Goal: Information Seeking & Learning: Learn about a topic

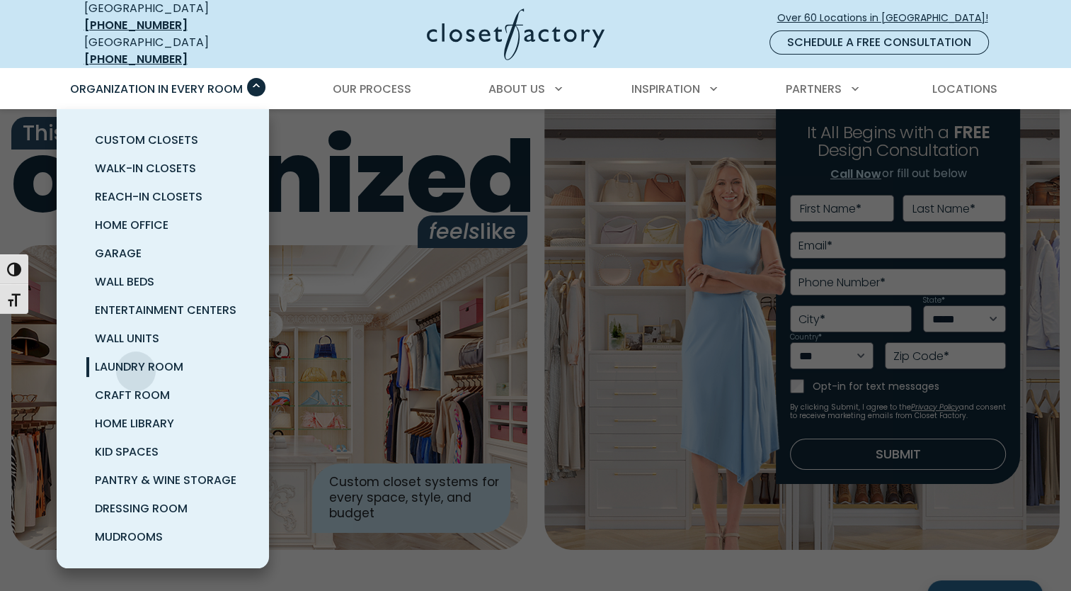
click at [136, 359] on span "Laundry Room" at bounding box center [139, 366] width 89 height 16
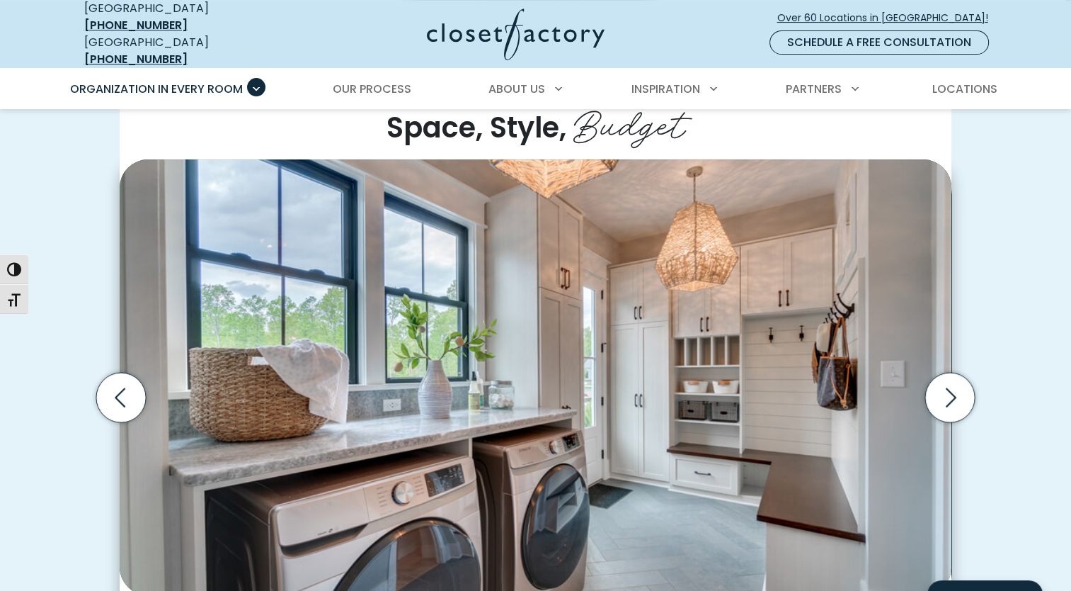
scroll to position [425, 0]
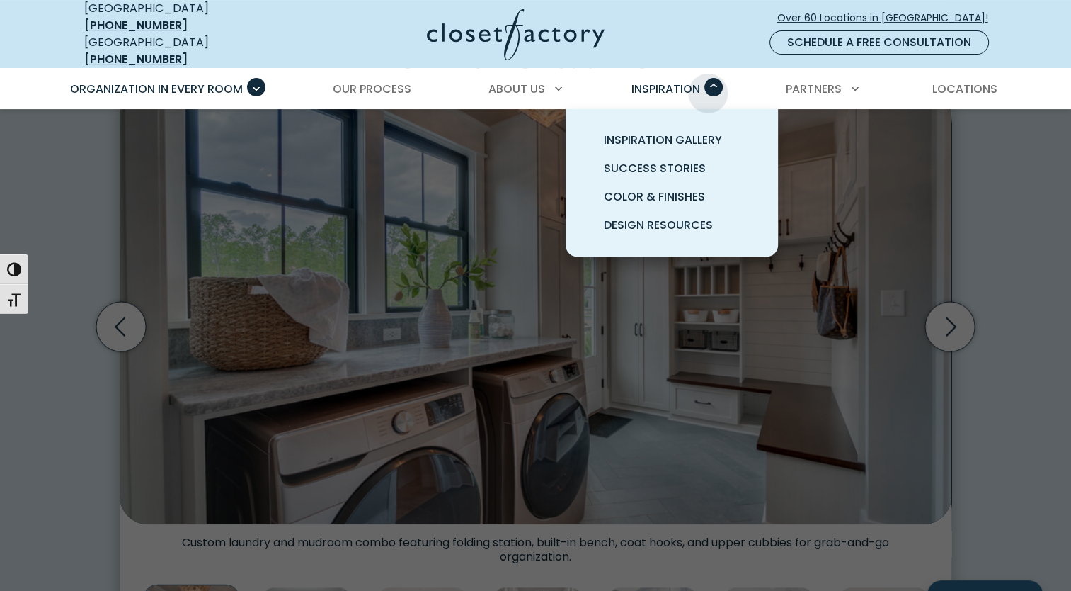
click at [708, 80] on span "Primary Menu" at bounding box center [714, 87] width 18 height 18
click at [672, 132] on span "Inspiration Gallery" at bounding box center [663, 140] width 118 height 16
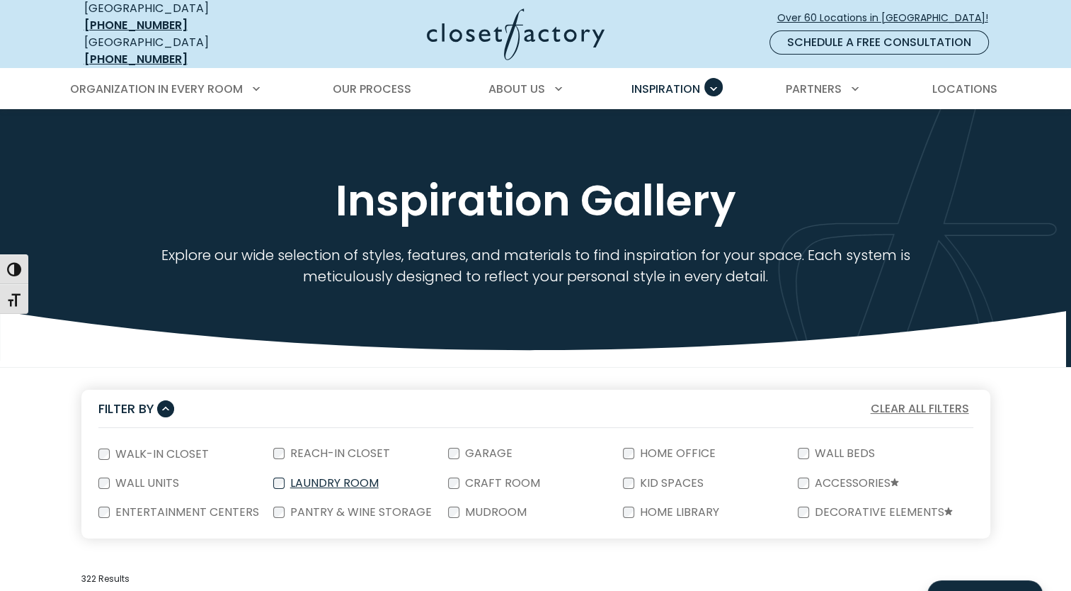
click at [315, 477] on label "Laundry Room" at bounding box center [333, 482] width 97 height 11
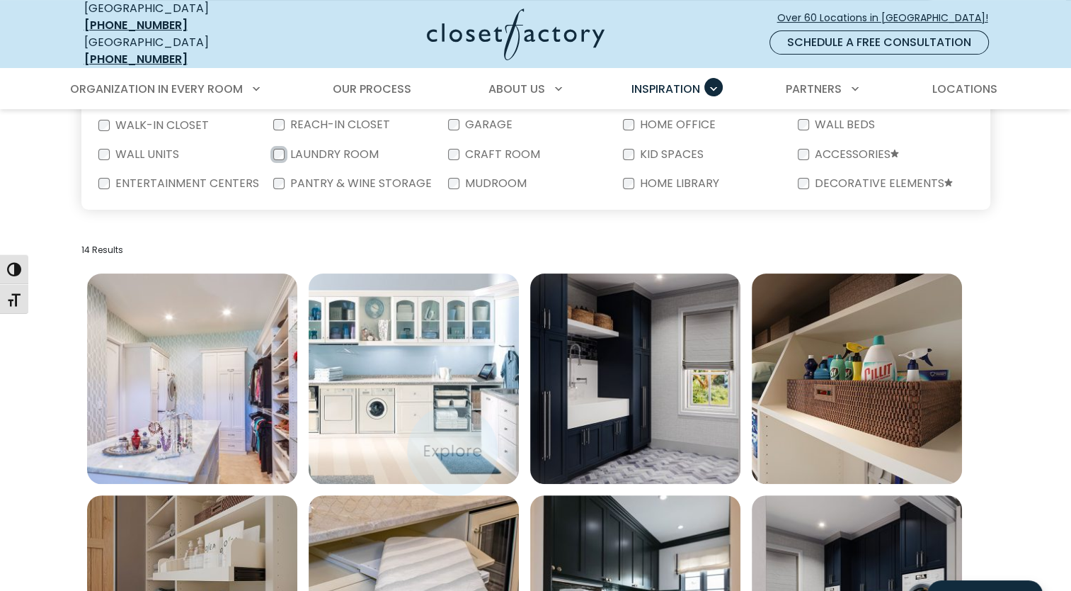
scroll to position [354, 0]
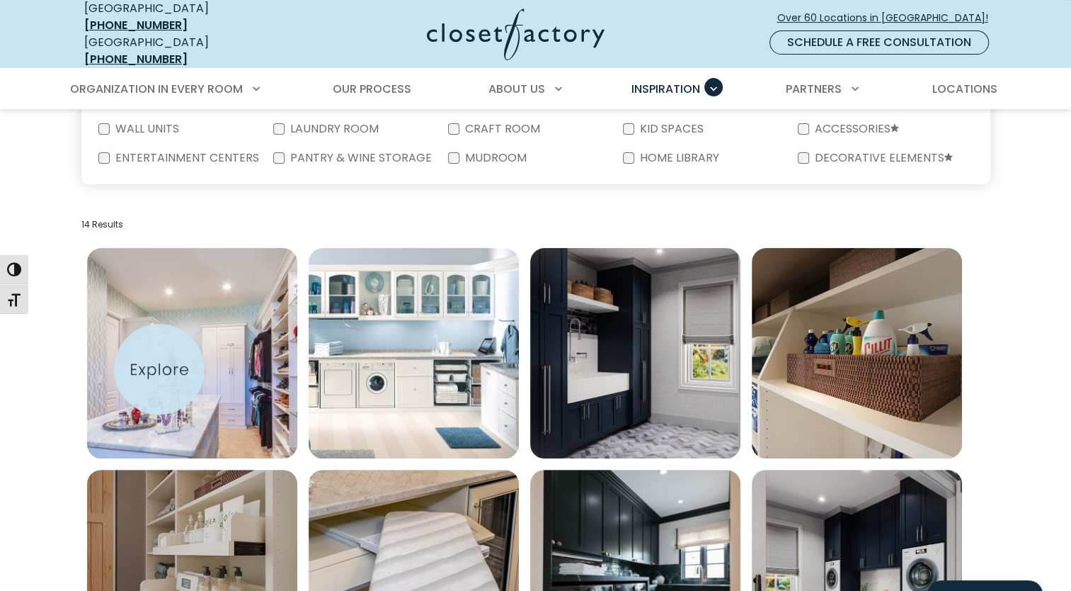
click at [159, 369] on img "Open inspiration gallery to preview enlarged image" at bounding box center [192, 353] width 210 height 210
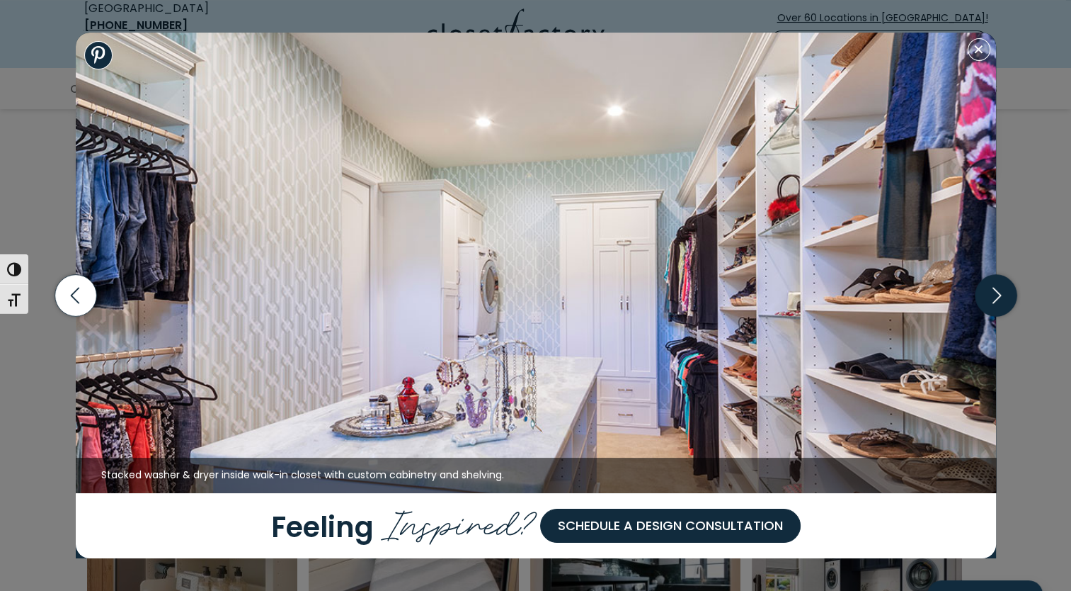
click at [997, 295] on icon "button" at bounding box center [996, 296] width 42 height 42
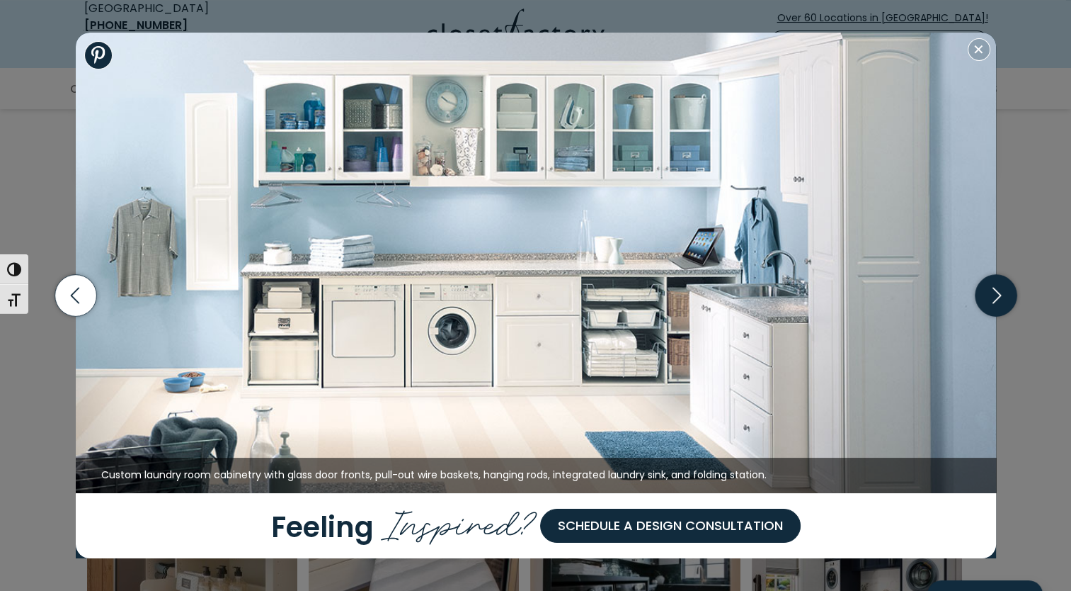
click at [997, 295] on icon "button" at bounding box center [996, 296] width 42 height 42
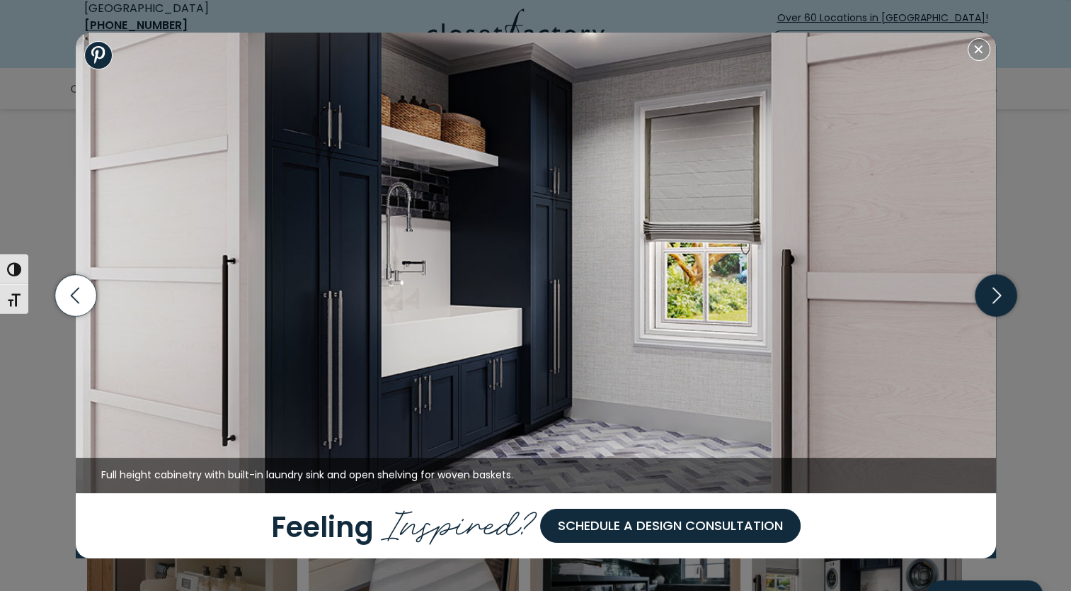
click at [997, 295] on icon "button" at bounding box center [996, 296] width 42 height 42
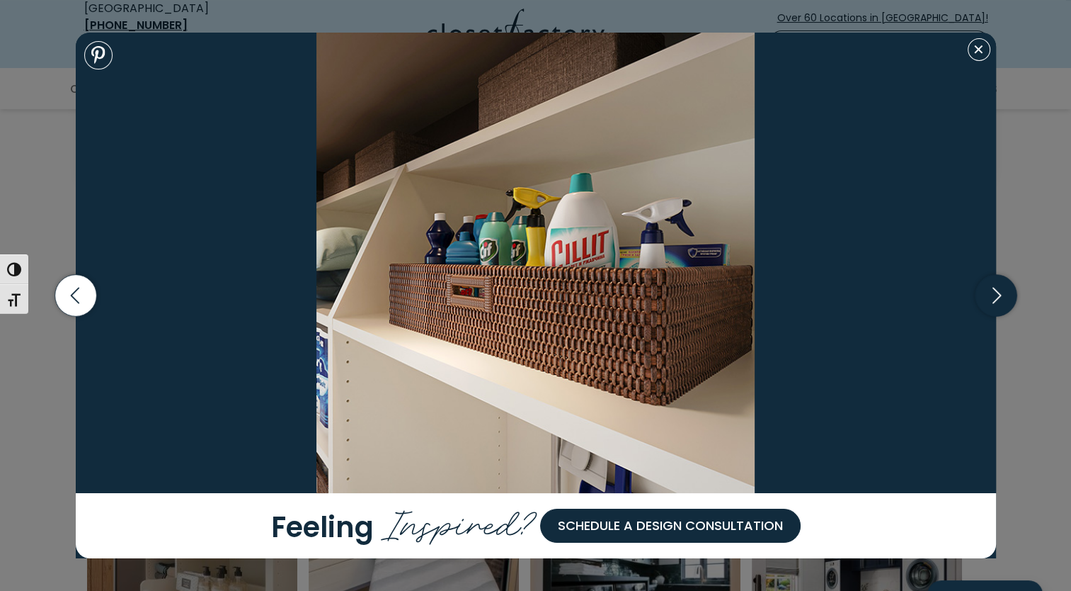
click at [997, 295] on icon "button" at bounding box center [996, 296] width 42 height 42
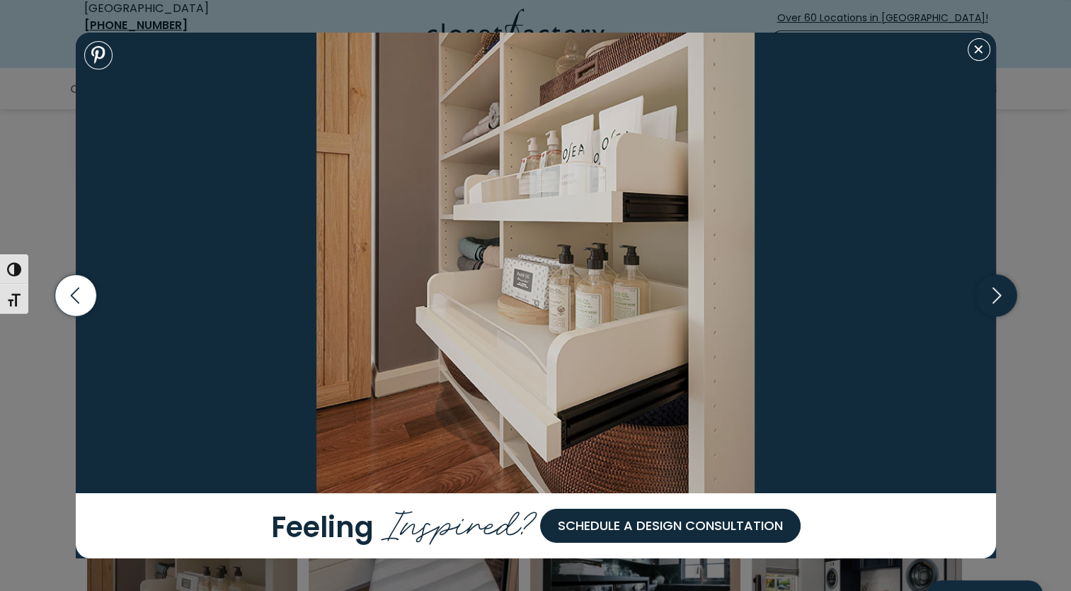
click at [997, 294] on icon "button" at bounding box center [996, 296] width 42 height 42
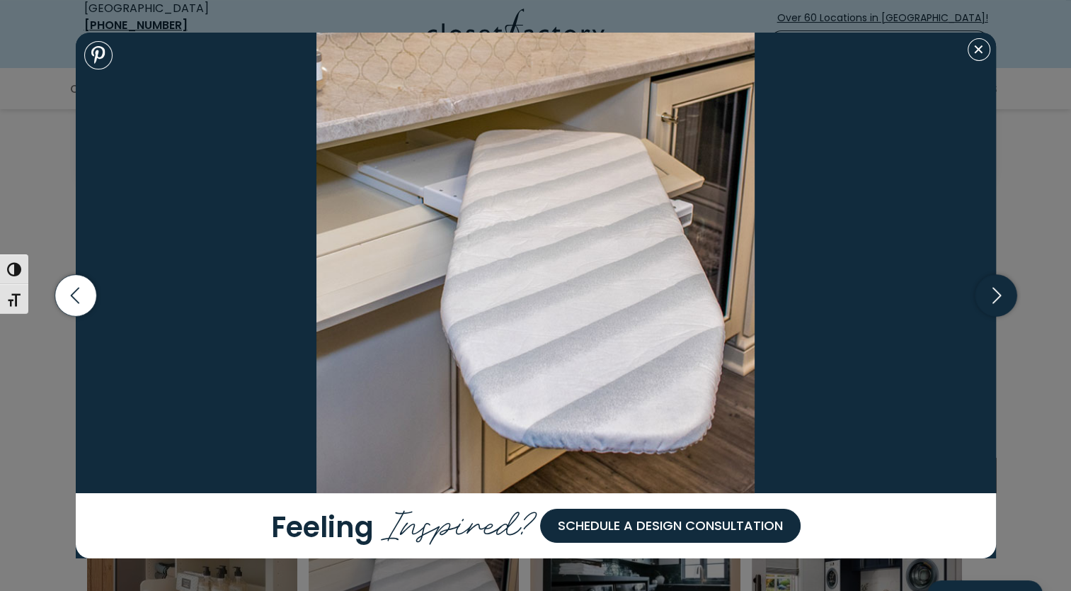
click at [998, 294] on icon "button" at bounding box center [996, 295] width 51 height 61
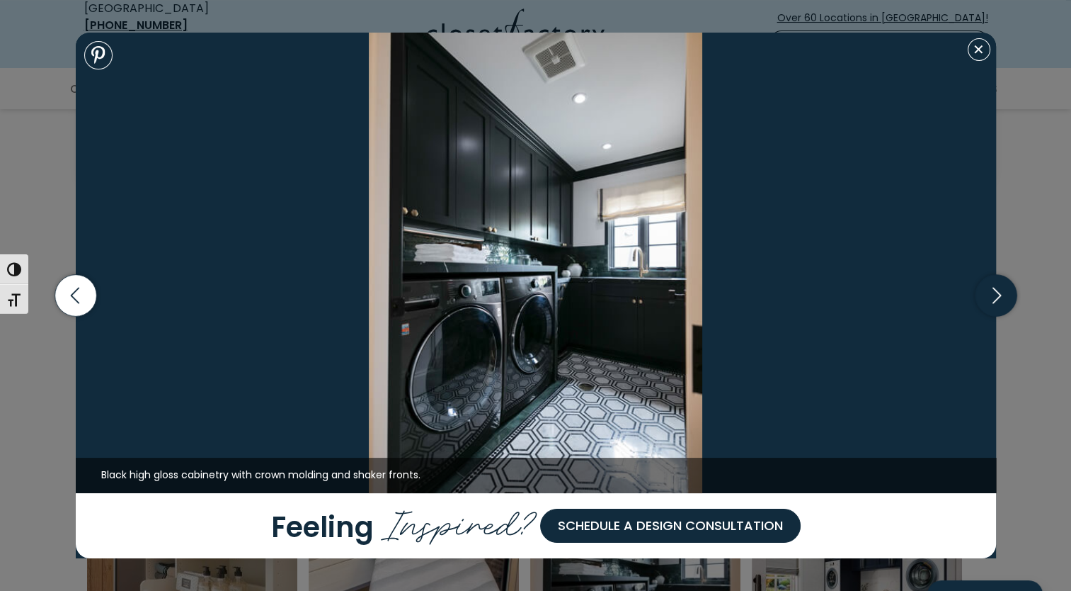
click at [998, 294] on icon "button" at bounding box center [996, 295] width 8 height 16
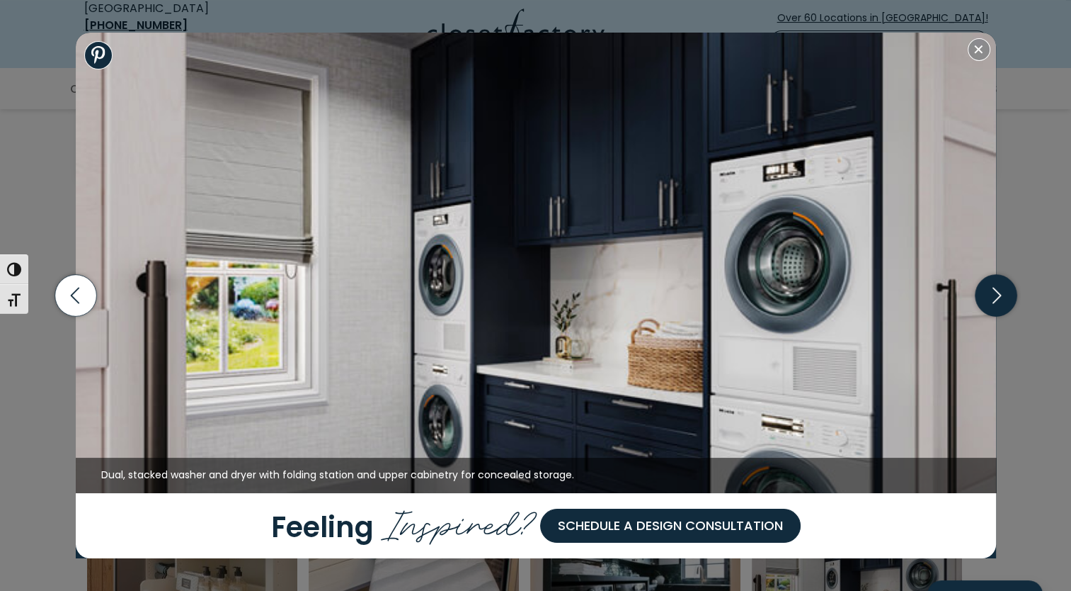
click at [999, 294] on icon "button" at bounding box center [996, 295] width 8 height 16
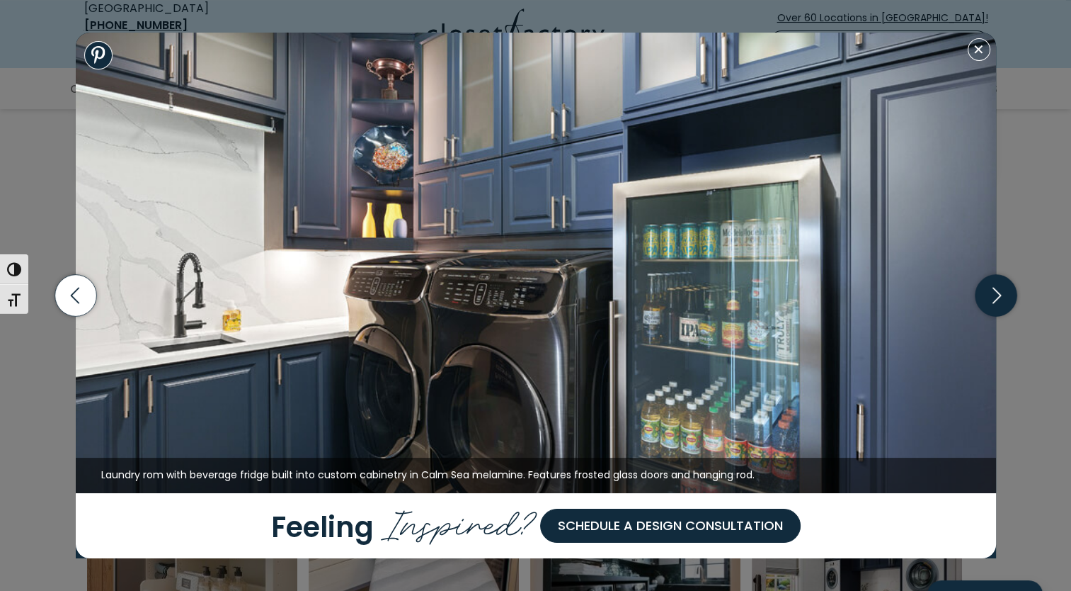
click at [1000, 294] on icon "button" at bounding box center [996, 295] width 8 height 16
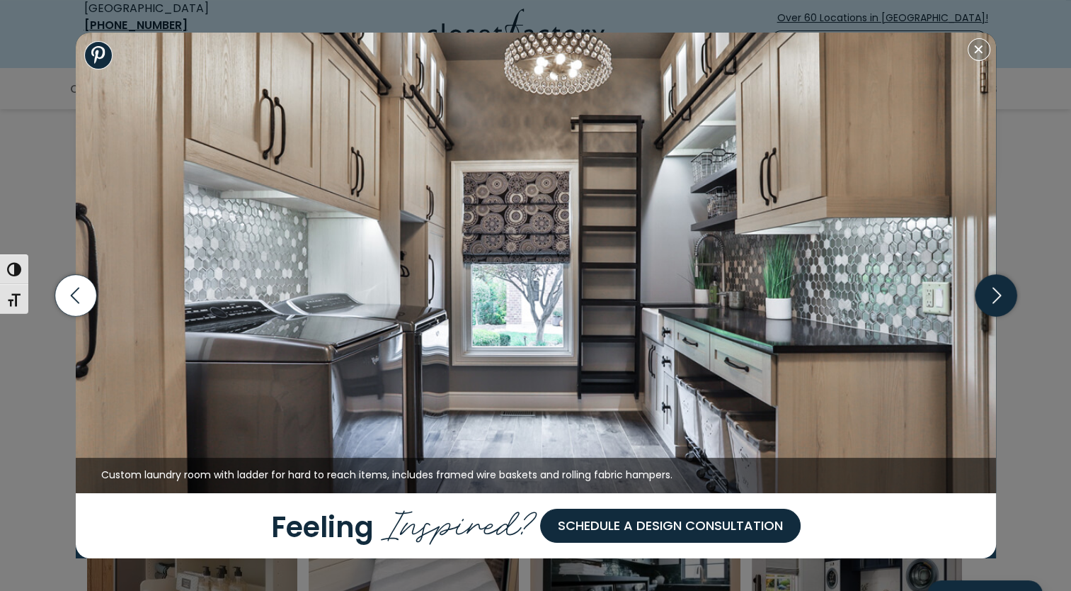
click at [1002, 297] on icon "button" at bounding box center [996, 296] width 42 height 42
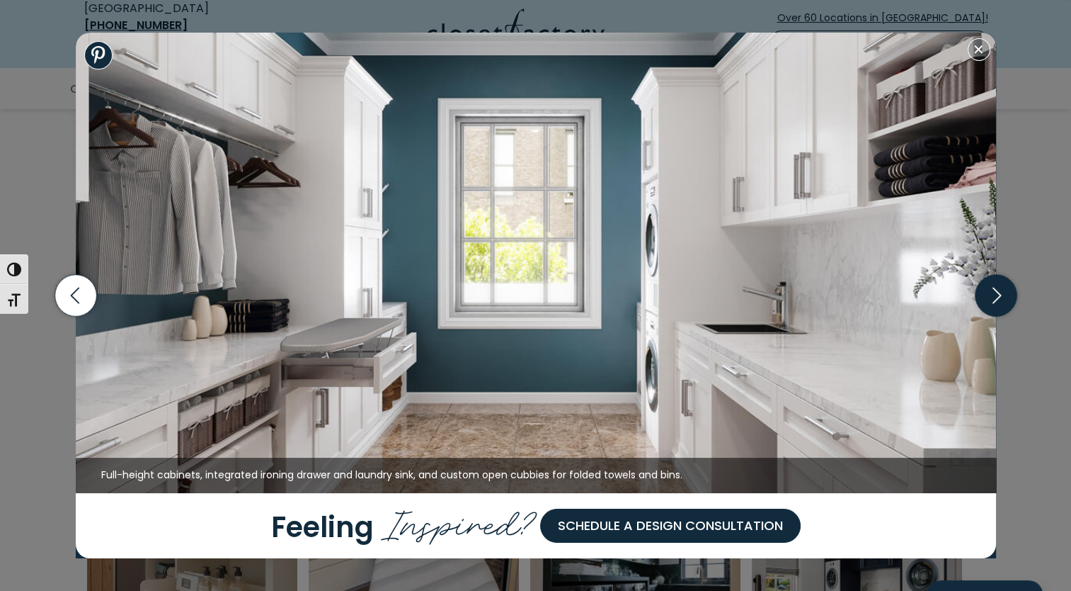
click at [998, 299] on icon "button" at bounding box center [996, 296] width 42 height 42
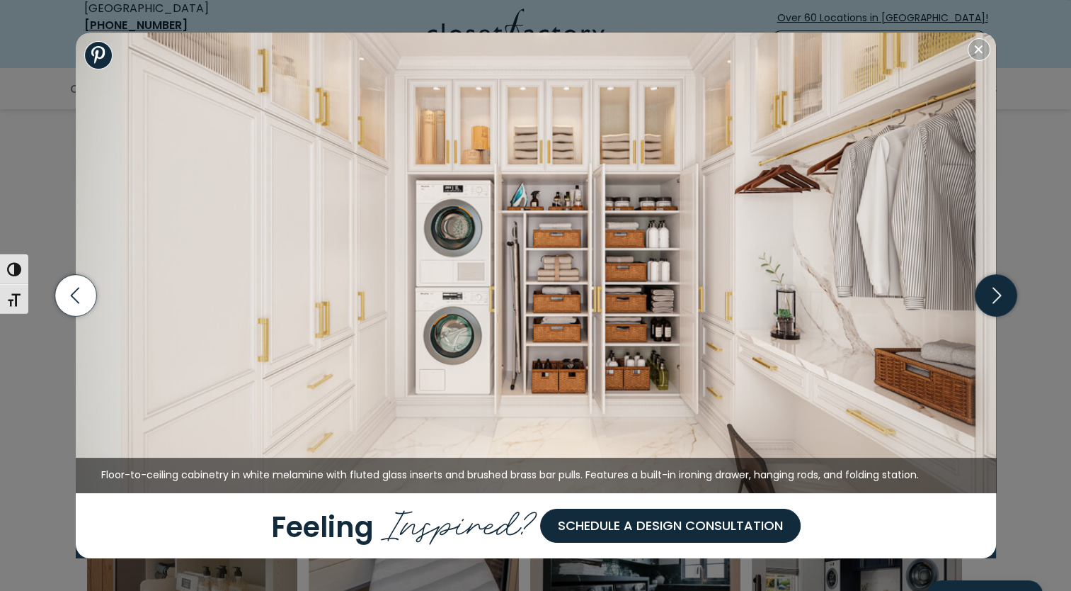
click at [998, 299] on icon "button" at bounding box center [996, 296] width 42 height 42
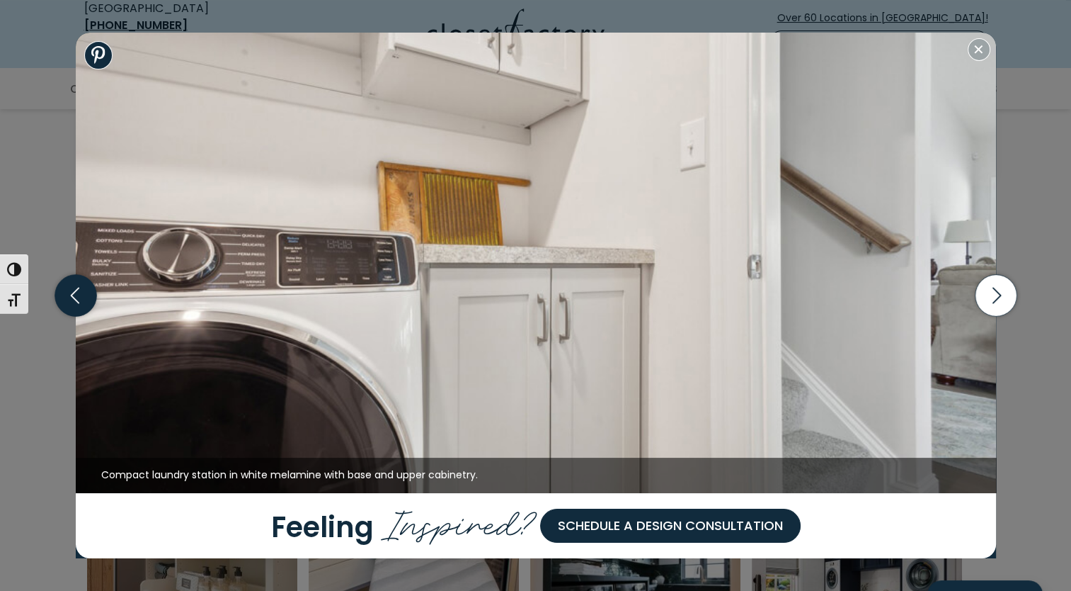
click at [66, 303] on icon "button" at bounding box center [76, 296] width 42 height 42
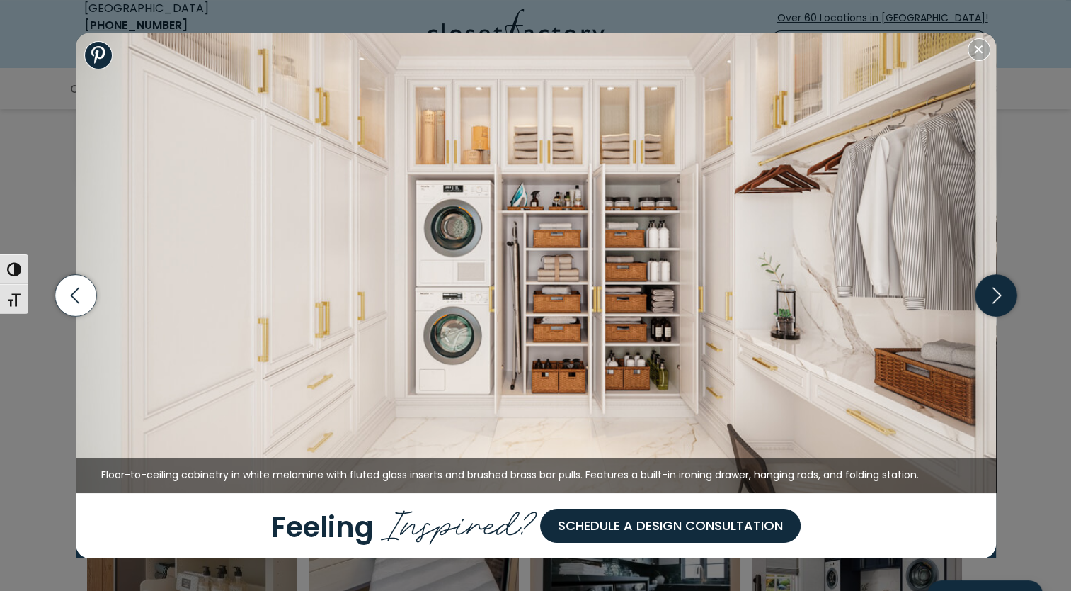
click at [997, 296] on icon "button" at bounding box center [996, 296] width 42 height 42
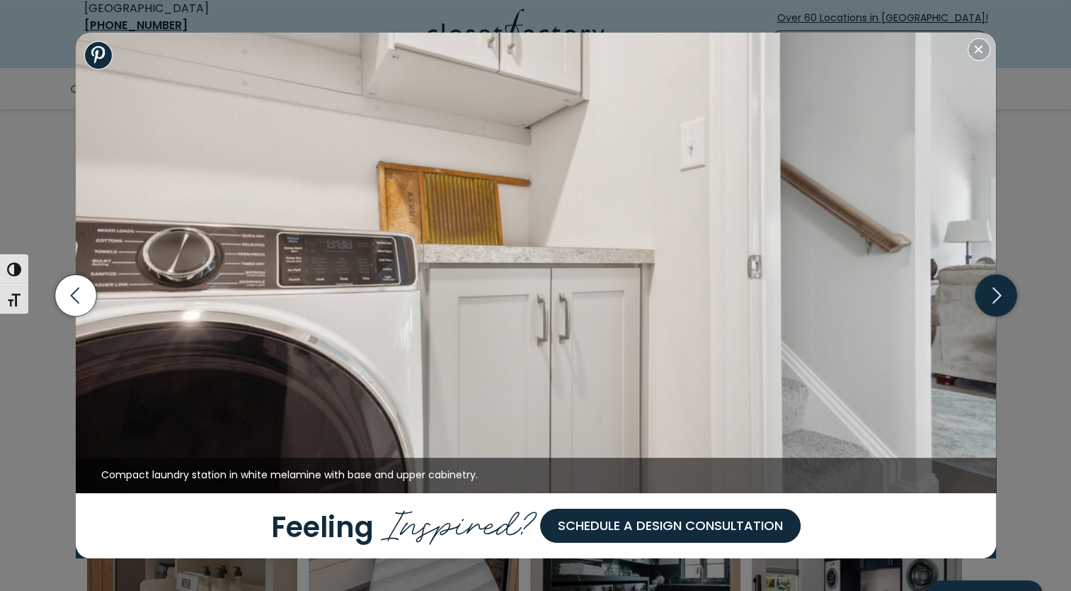
click at [998, 295] on icon "button" at bounding box center [996, 296] width 42 height 42
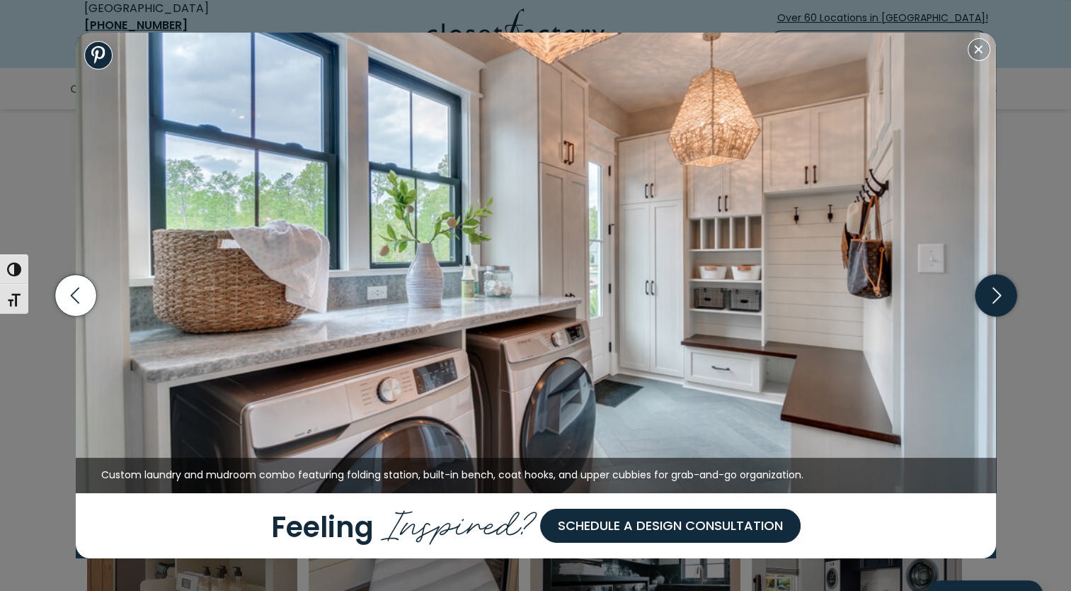
click at [1000, 293] on icon "button" at bounding box center [996, 295] width 51 height 61
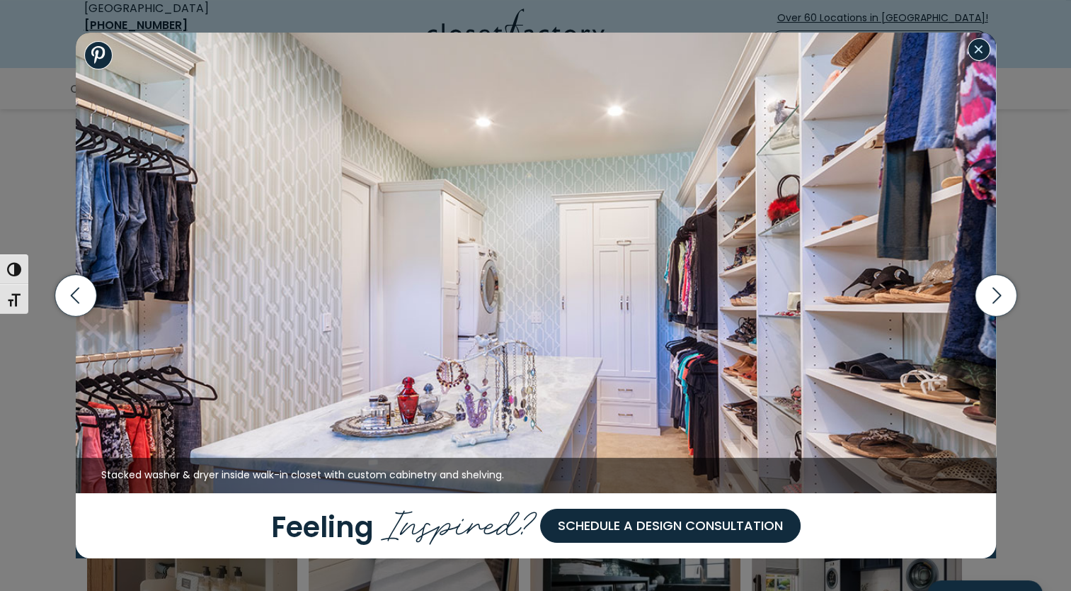
click at [981, 52] on button "Close modal" at bounding box center [979, 49] width 23 height 23
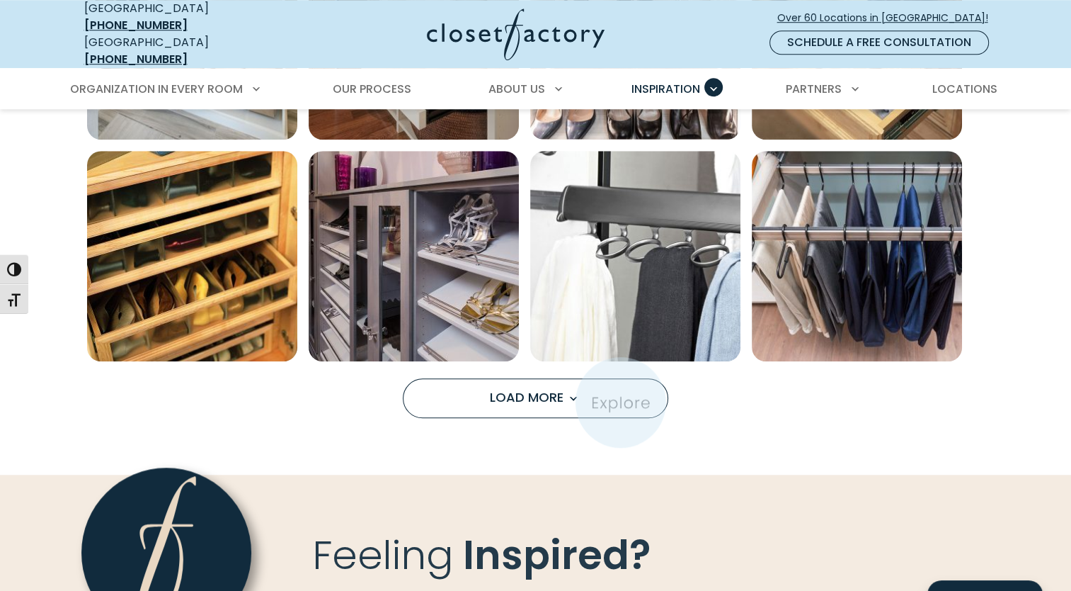
scroll to position [1204, 0]
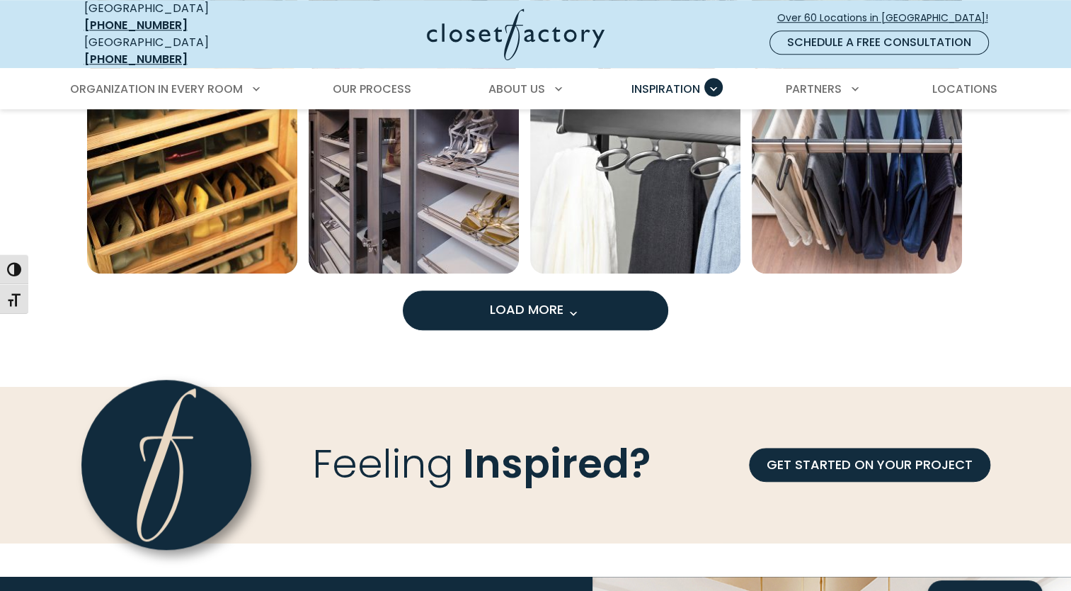
click at [535, 300] on span "Load More" at bounding box center [536, 309] width 92 height 18
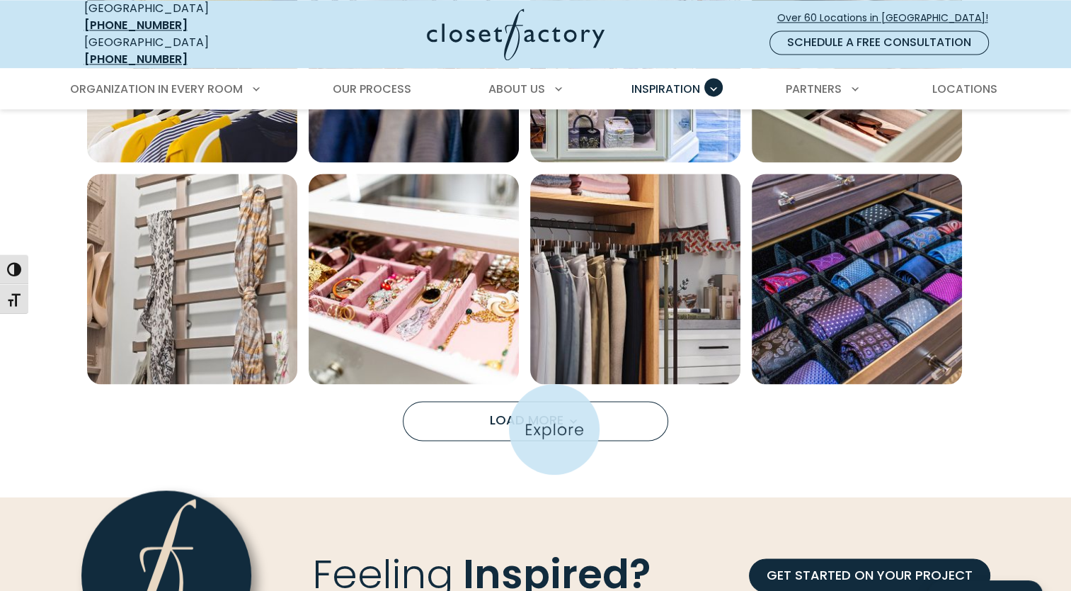
scroll to position [1983, 0]
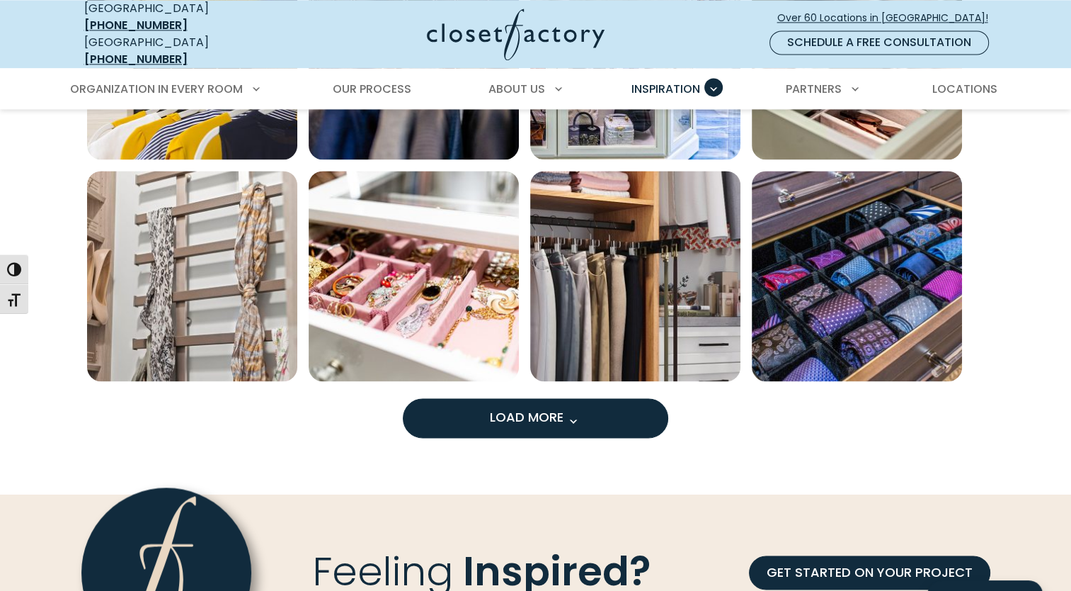
click at [549, 409] on span "Load More" at bounding box center [536, 417] width 92 height 18
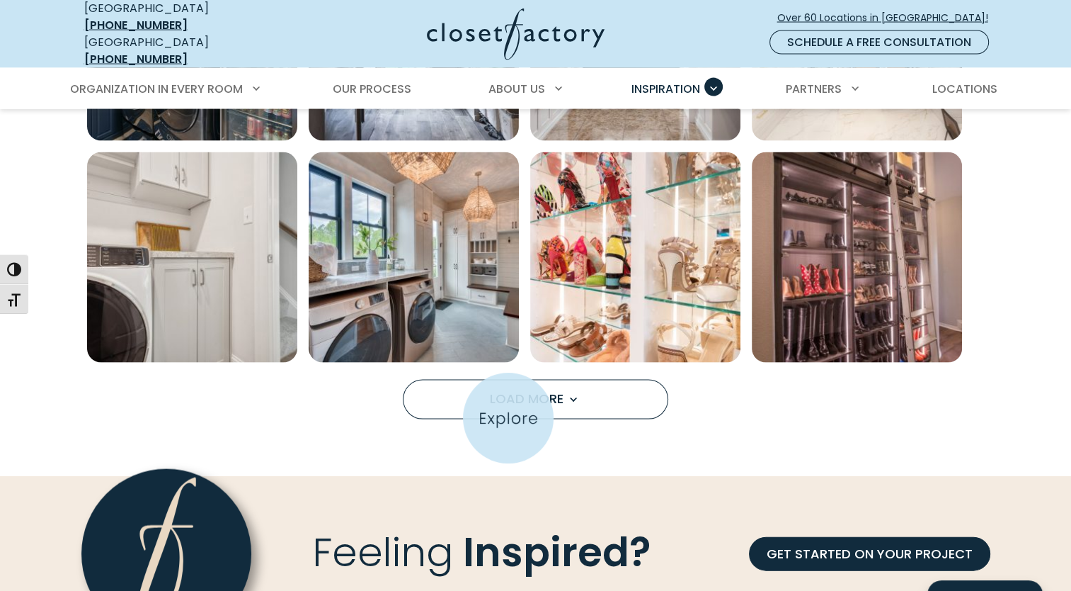
scroll to position [2903, 0]
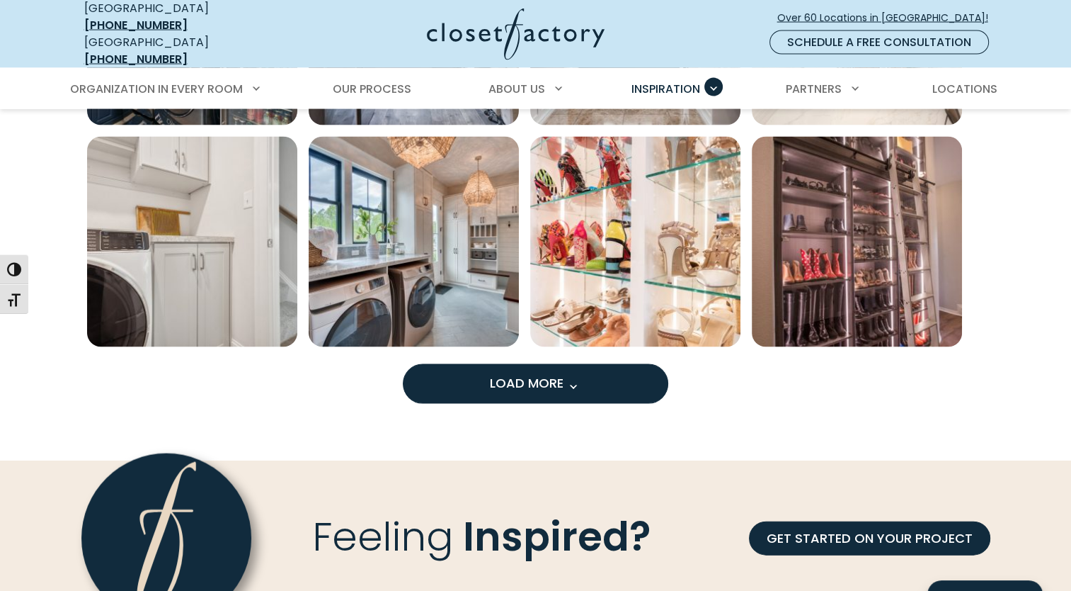
click at [520, 374] on span "Load More" at bounding box center [536, 383] width 92 height 18
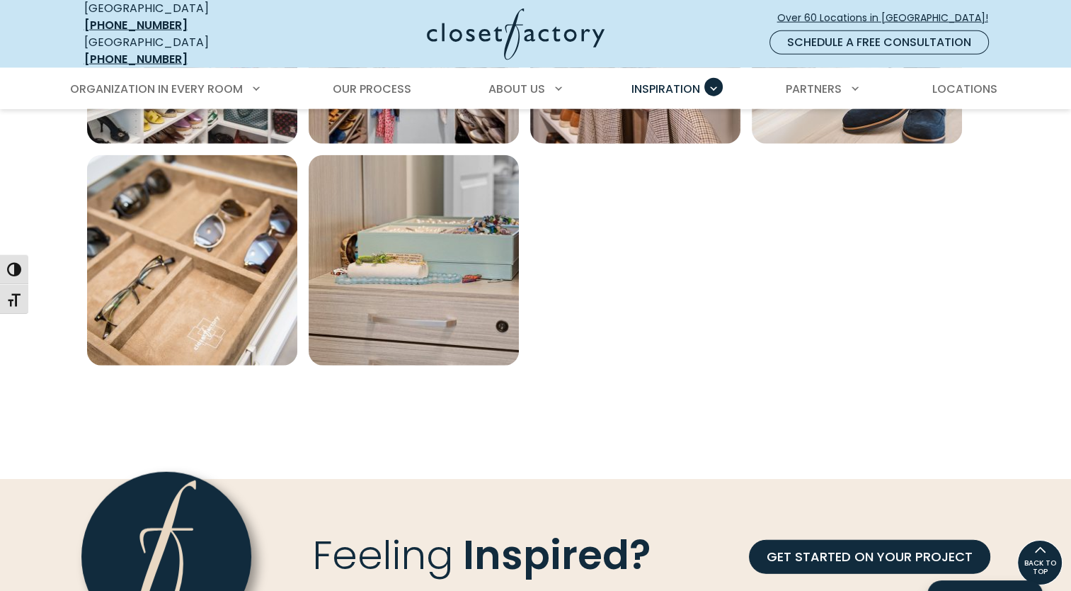
scroll to position [3045, 0]
